Goal: Transaction & Acquisition: Purchase product/service

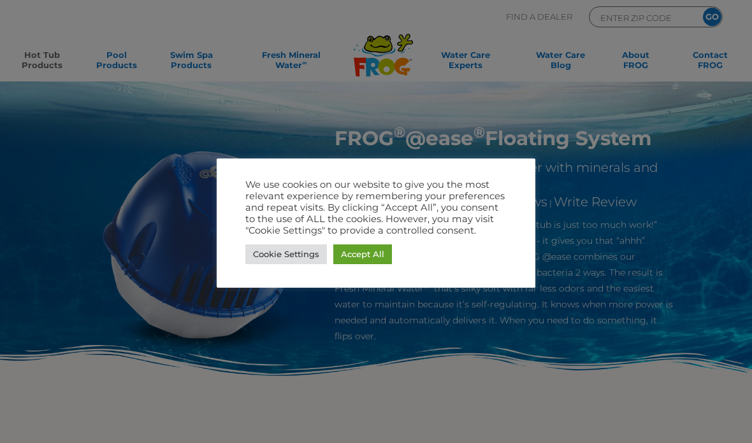
click at [302, 250] on link "Cookie Settings" at bounding box center [286, 255] width 82 height 20
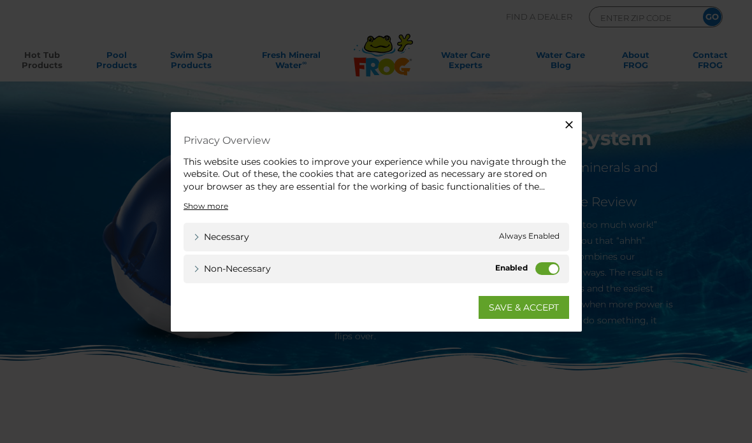
click at [544, 266] on label "Non-necessary" at bounding box center [547, 268] width 24 height 13
click at [0, 0] on input "Non-necessary" at bounding box center [0, 0] width 0 height 0
click at [548, 299] on link "SAVE & ACCEPT" at bounding box center [523, 307] width 90 height 23
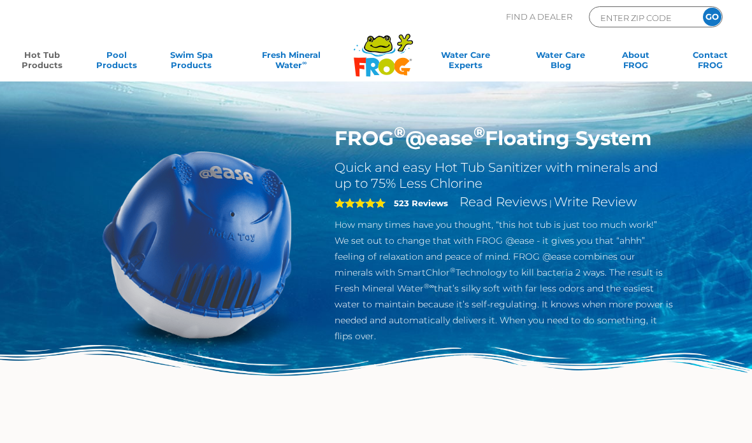
click at [36, 59] on link "Hot Tub Products" at bounding box center [42, 62] width 58 height 25
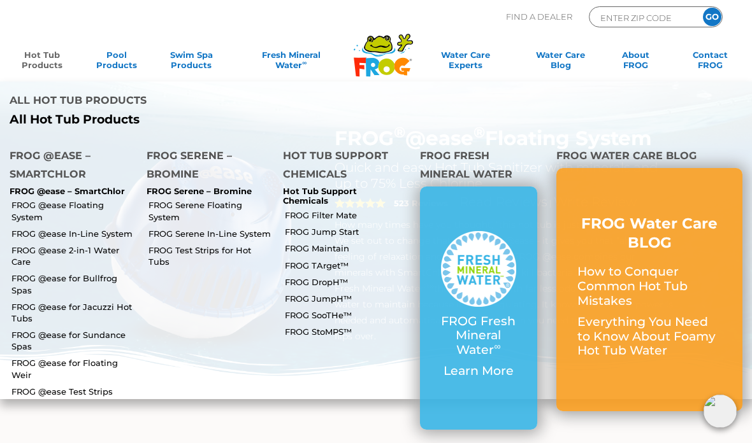
click at [99, 113] on p "All Hot Tub Products" at bounding box center [188, 120] width 357 height 15
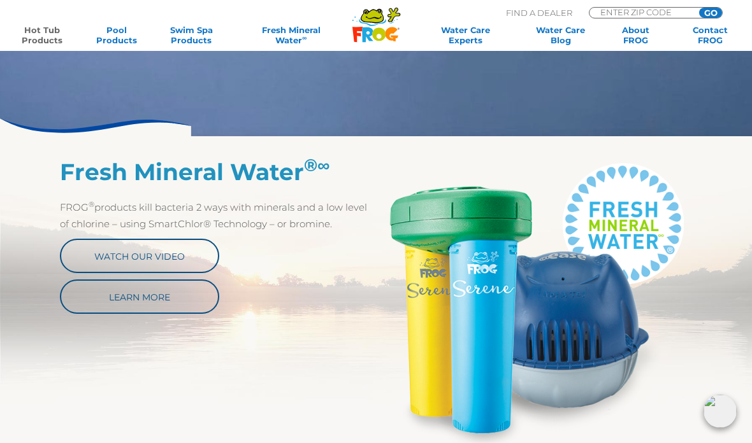
scroll to position [469, 0]
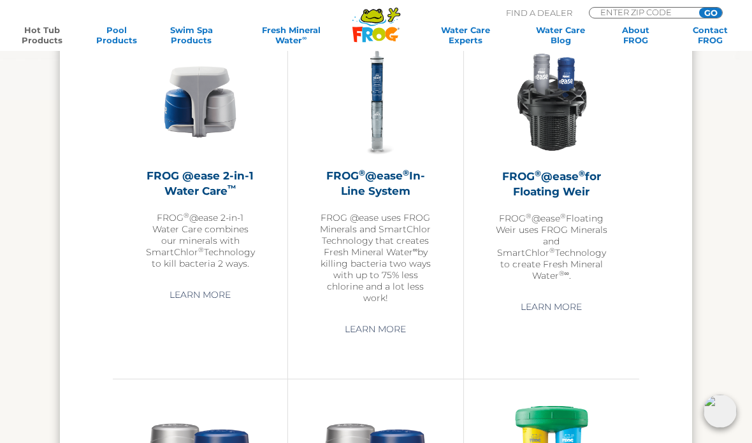
scroll to position [1559, 0]
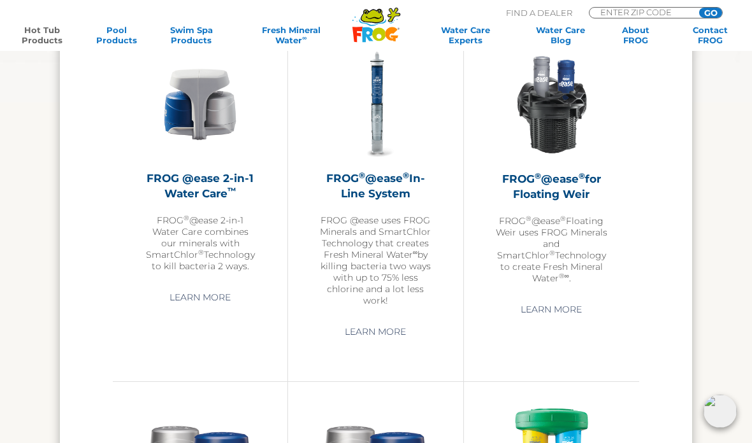
click at [568, 183] on h2 "FROG ® @ease ® for Floating [PERSON_NAME]" at bounding box center [551, 186] width 111 height 31
